Goal: Task Accomplishment & Management: Manage account settings

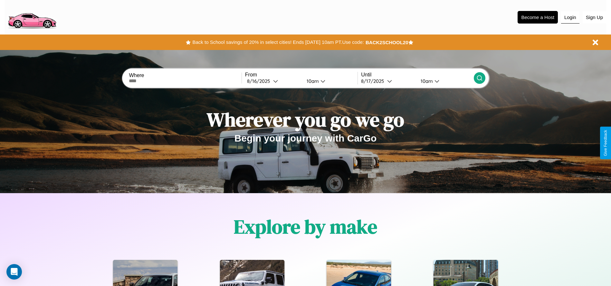
click at [570, 17] on button "Login" at bounding box center [570, 17] width 18 height 12
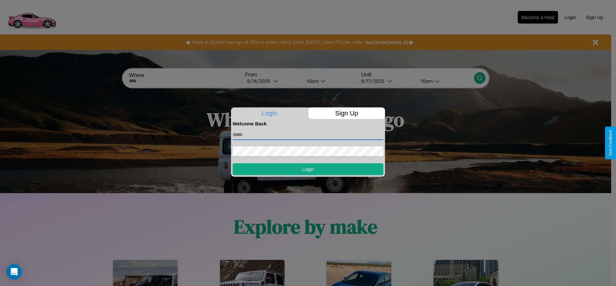
click at [308, 134] on input "text" at bounding box center [308, 134] width 151 height 10
type input "**********"
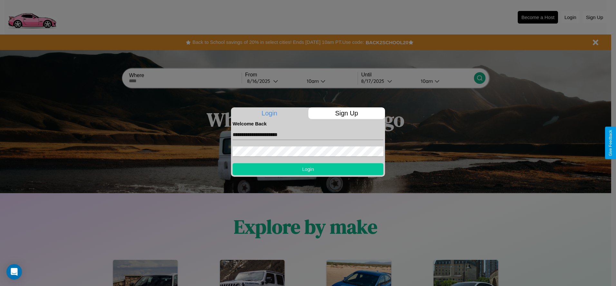
click at [308, 169] on button "Login" at bounding box center [308, 169] width 151 height 12
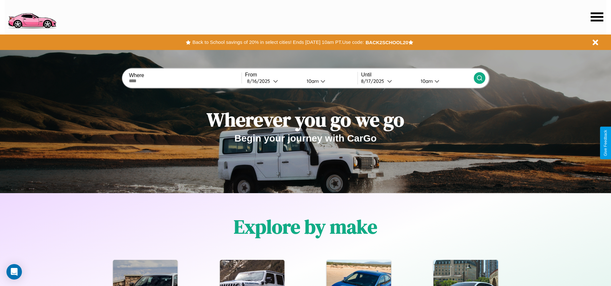
click at [597, 17] on icon at bounding box center [597, 16] width 13 height 9
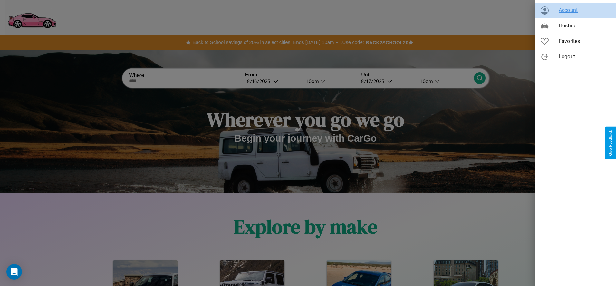
click at [576, 10] on span "Account" at bounding box center [585, 10] width 52 height 8
